Goal: Task Accomplishment & Management: Complete application form

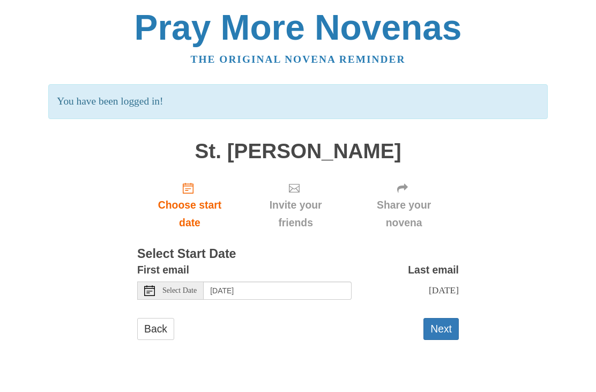
click at [439, 321] on button "Next" at bounding box center [440, 329] width 35 height 22
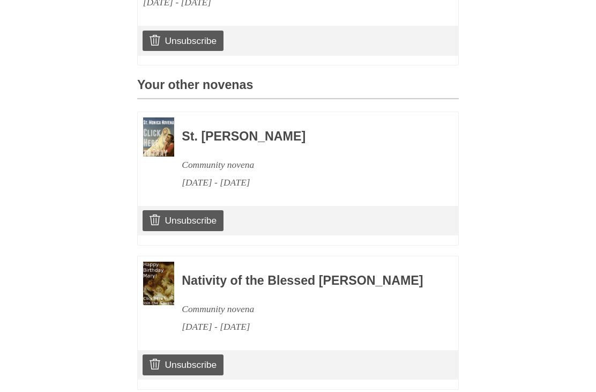
scroll to position [401, 0]
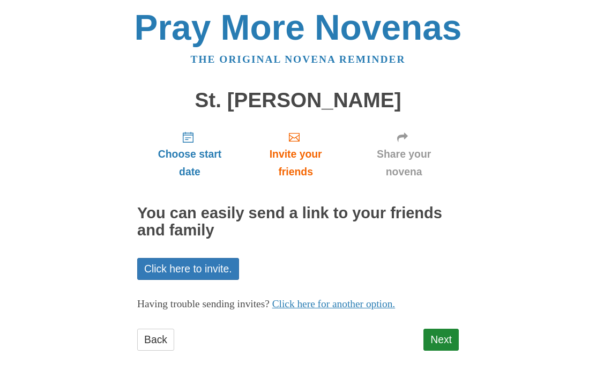
click at [442, 333] on link "Next" at bounding box center [440, 339] width 35 height 22
